Goal: Browse casually: Explore the website without a specific task or goal

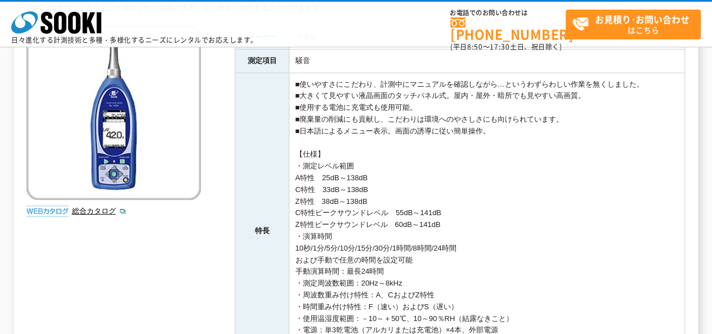
scroll to position [169, 0]
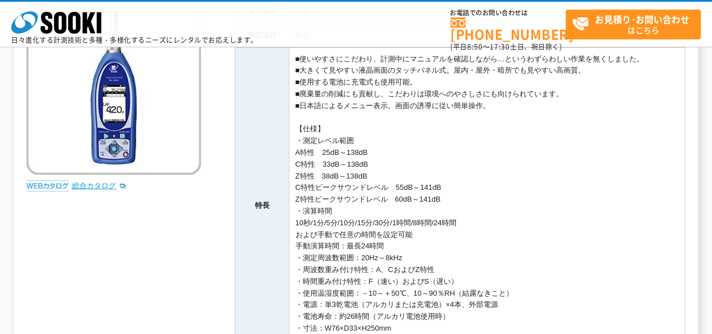
click at [93, 183] on link "総合カタログ" at bounding box center [98, 185] width 55 height 8
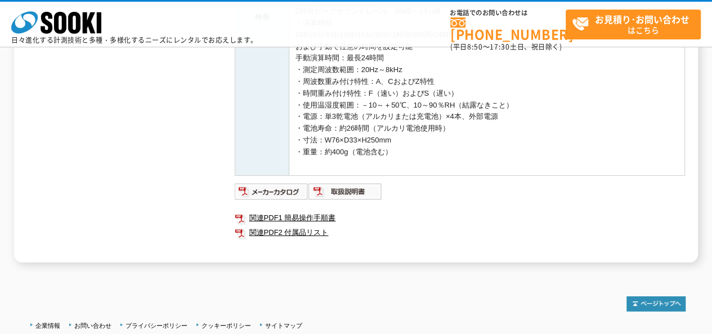
scroll to position [394, 0]
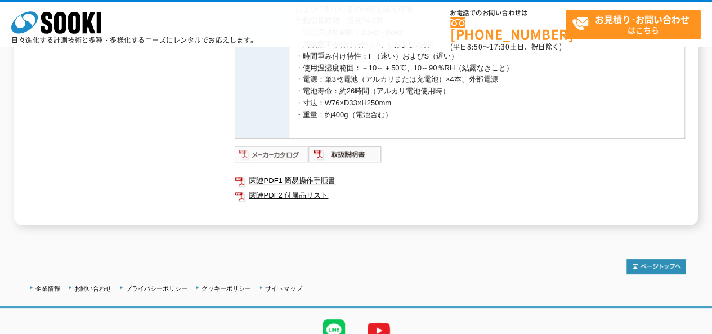
click at [290, 153] on img at bounding box center [272, 154] width 74 height 18
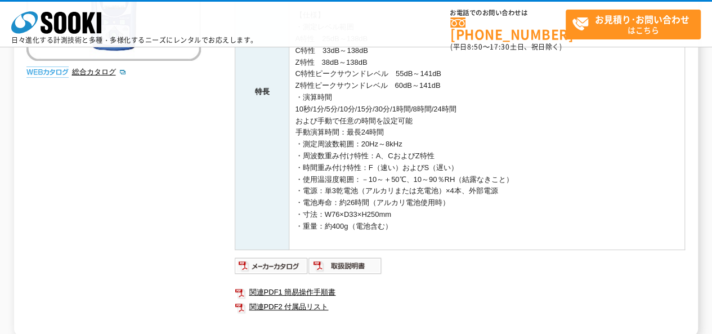
scroll to position [388, 0]
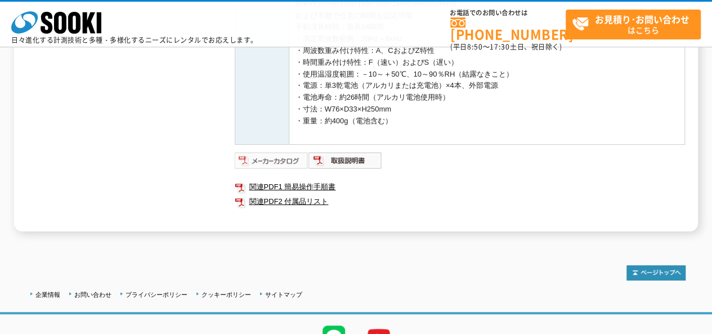
click at [276, 160] on img at bounding box center [272, 160] width 74 height 18
click at [349, 159] on img at bounding box center [345, 160] width 74 height 18
click at [299, 156] on img at bounding box center [272, 160] width 74 height 18
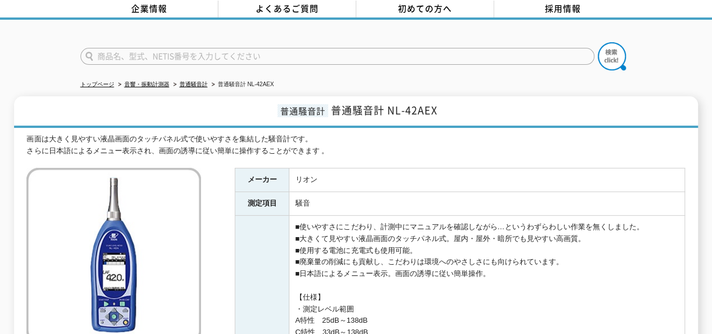
scroll to position [169, 0]
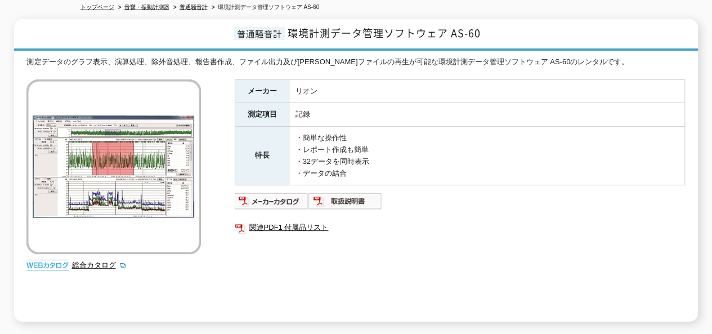
scroll to position [113, 0]
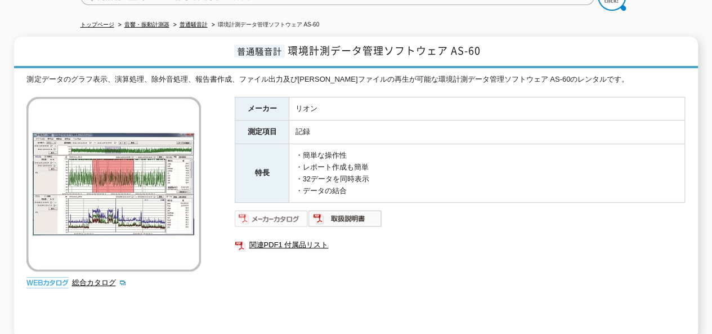
click at [275, 209] on img at bounding box center [272, 218] width 74 height 18
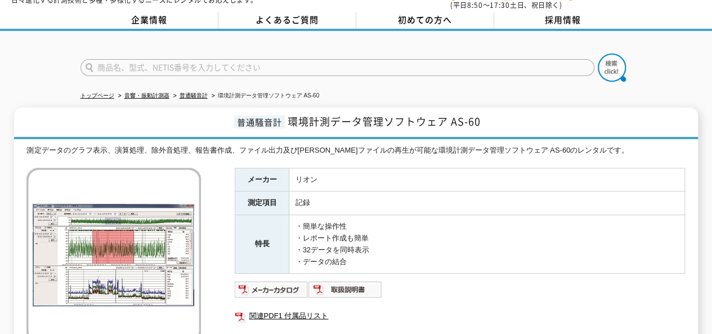
scroll to position [0, 0]
